Goal: Information Seeking & Learning: Check status

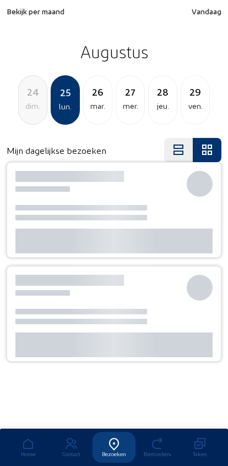
click at [23, 9] on span "Bekijk per maand" at bounding box center [36, 11] width 58 height 9
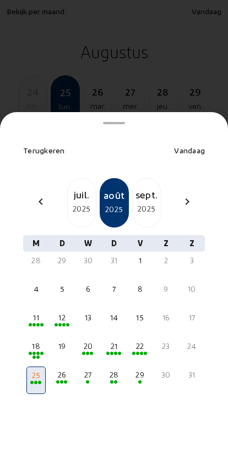
click at [81, 187] on div "juil." at bounding box center [82, 194] width 28 height 15
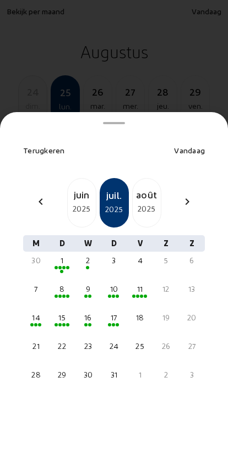
click at [137, 284] on div "11" at bounding box center [139, 289] width 17 height 11
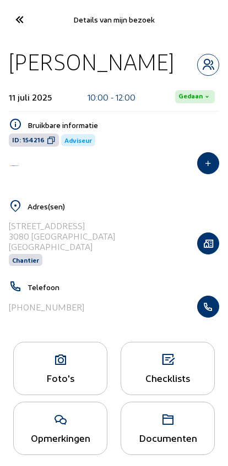
click at [208, 306] on icon "button" at bounding box center [207, 306] width 21 height 11
click at [18, 21] on icon at bounding box center [19, 19] width 18 height 19
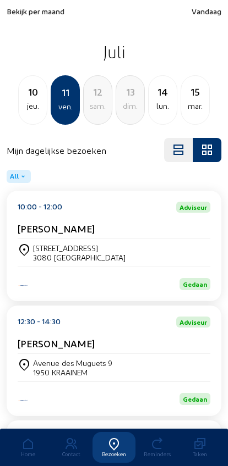
click at [40, 362] on div "Avenue des Muguets 9 1950 KRAAINEM" at bounding box center [114, 367] width 192 height 27
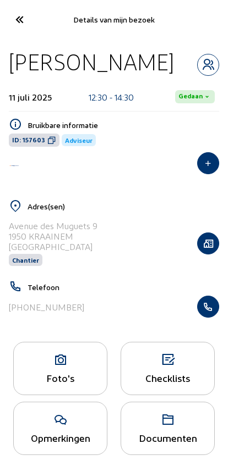
click at [209, 308] on icon "button" at bounding box center [207, 306] width 21 height 11
click at [12, 20] on icon at bounding box center [19, 19] width 18 height 19
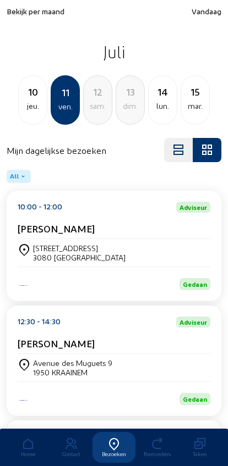
click at [31, 101] on div "jeu." at bounding box center [33, 105] width 28 height 13
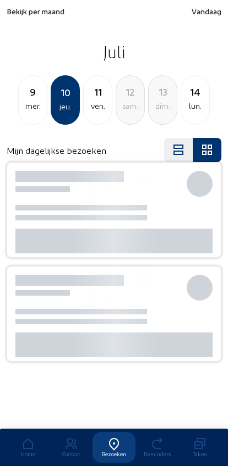
click at [34, 103] on div "mer." at bounding box center [33, 105] width 28 height 13
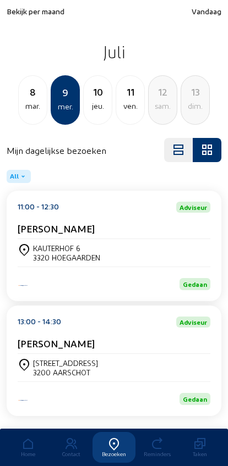
click at [172, 251] on div "[STREET_ADDRESS]" at bounding box center [114, 252] width 192 height 19
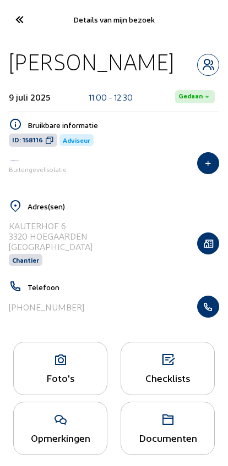
click at [200, 312] on icon "button" at bounding box center [207, 306] width 21 height 11
